Goal: Navigation & Orientation: Find specific page/section

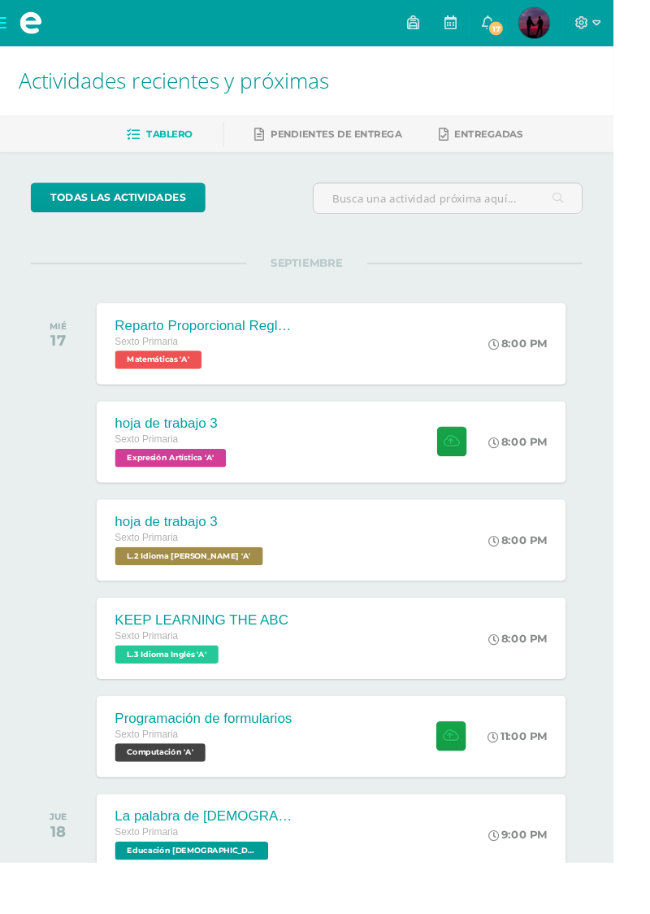
click at [189, 782] on div "Sexto Primaria" at bounding box center [216, 779] width 188 height 18
click at [161, 798] on span "Computación 'A'" at bounding box center [170, 798] width 96 height 20
click at [238, 782] on div "Sexto Primaria" at bounding box center [216, 779] width 188 height 18
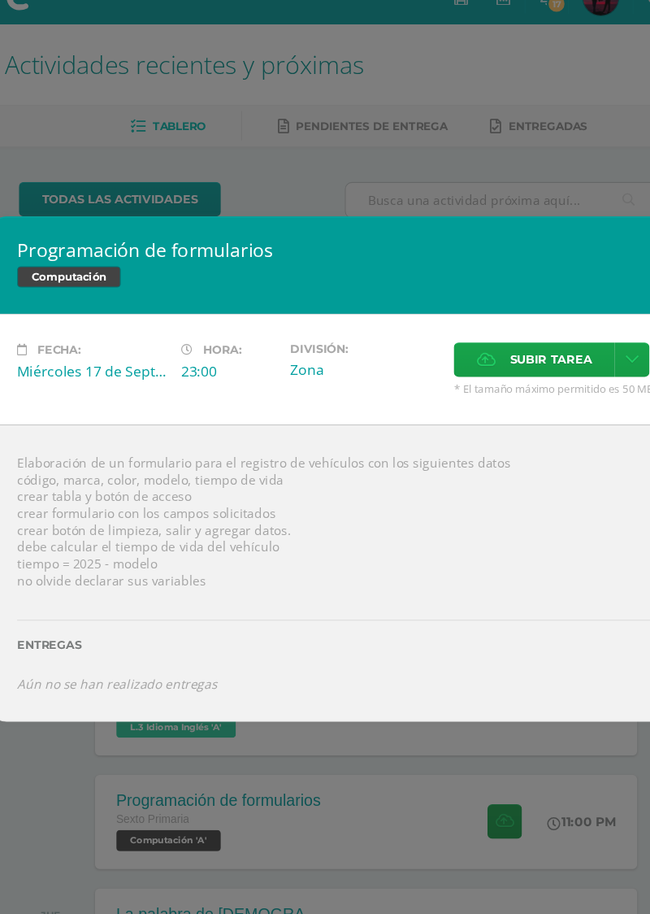
click at [341, 161] on div "Programación de formularios Computación Fecha: Miércoles 17 de Septiembre Hora:…" at bounding box center [325, 457] width 650 height 914
